Goal: Information Seeking & Learning: Learn about a topic

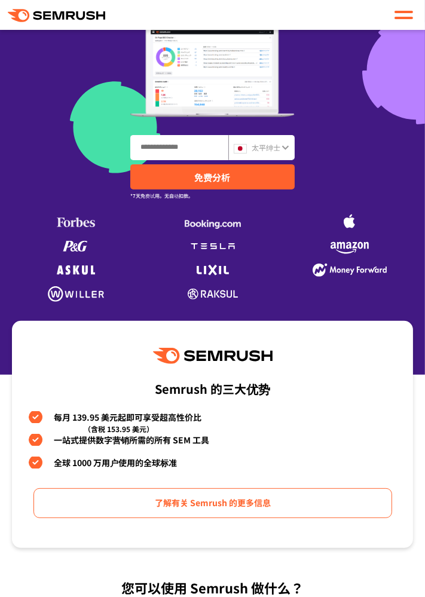
click at [277, 151] on font "太平绅士" at bounding box center [266, 147] width 29 height 10
click at [289, 151] on div "太平绅士" at bounding box center [261, 147] width 66 height 25
click at [292, 149] on div "太平绅士" at bounding box center [261, 147] width 66 height 25
click at [292, 153] on div "太平绅士" at bounding box center [261, 147] width 66 height 25
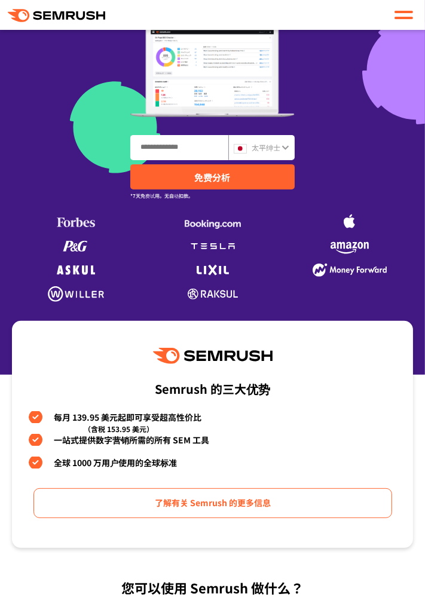
click at [195, 149] on input "输入域名、关键字或 URL" at bounding box center [179, 148] width 97 height 24
type input "**"
click at [256, 176] on link "免费分析" at bounding box center [212, 176] width 164 height 25
